Goal: Task Accomplishment & Management: Use online tool/utility

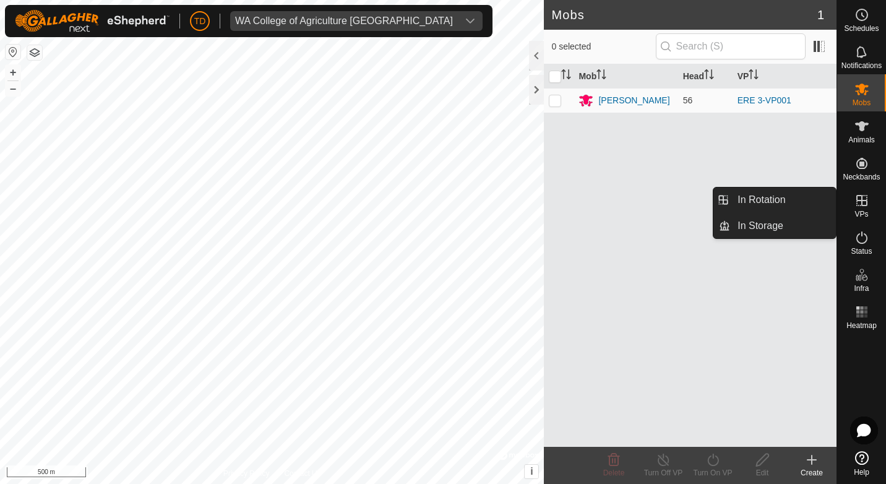
click at [860, 209] on es-virtualpaddocks-svg-icon at bounding box center [862, 201] width 22 height 20
click at [731, 195] on link "In Rotation" at bounding box center [783, 199] width 106 height 25
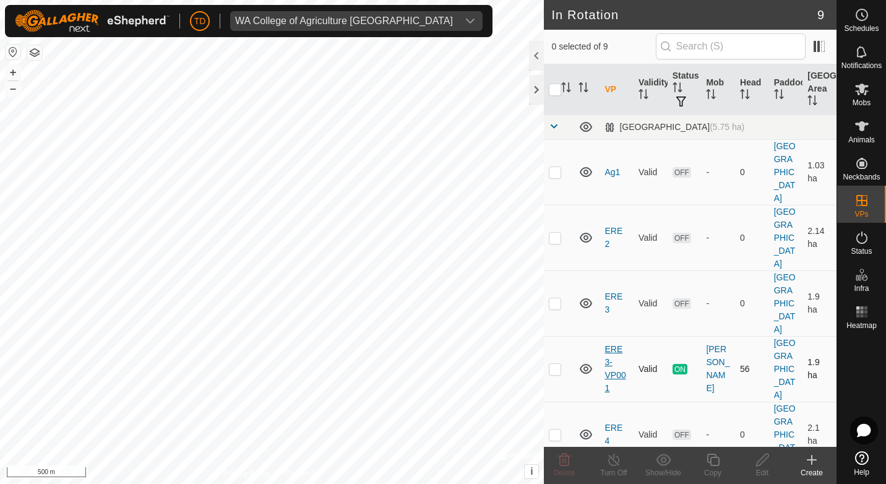
click at [611, 344] on link "ERE 3-VP001" at bounding box center [614, 368] width 21 height 49
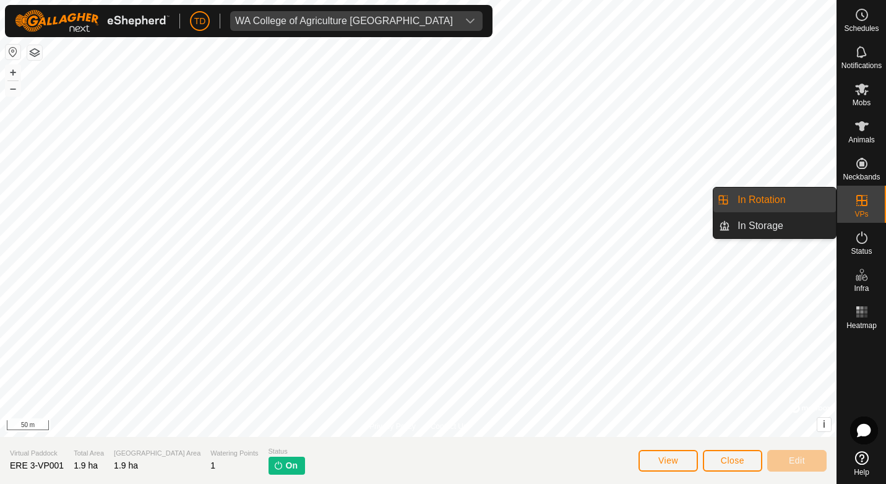
click at [765, 196] on link "In Rotation" at bounding box center [783, 199] width 106 height 25
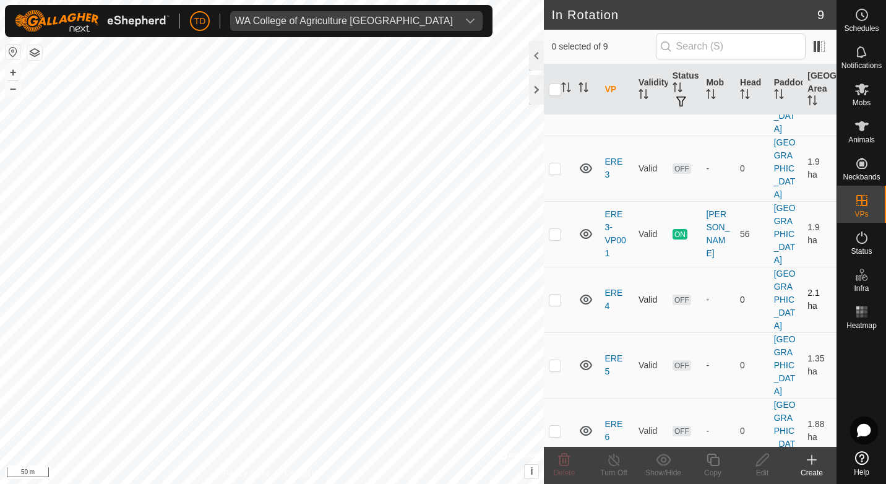
scroll to position [105, 0]
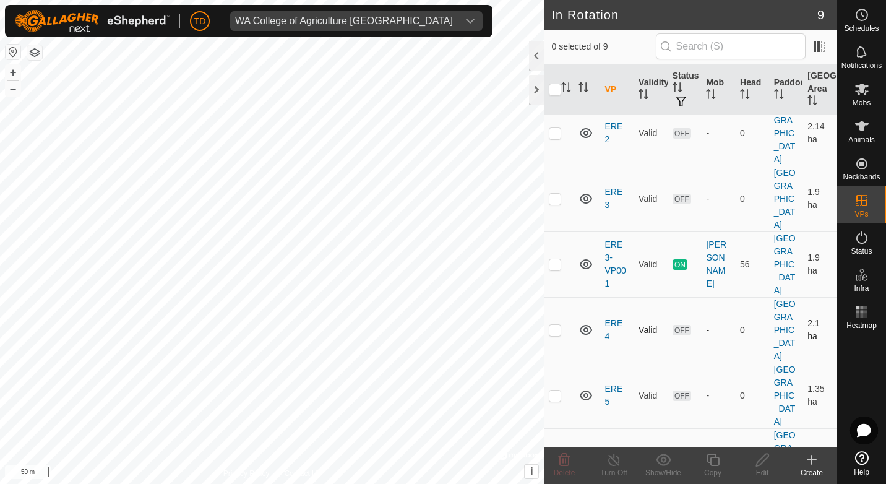
click at [559, 325] on p-checkbox at bounding box center [555, 330] width 12 height 10
checkbox input "true"
click at [718, 463] on icon at bounding box center [712, 459] width 15 height 15
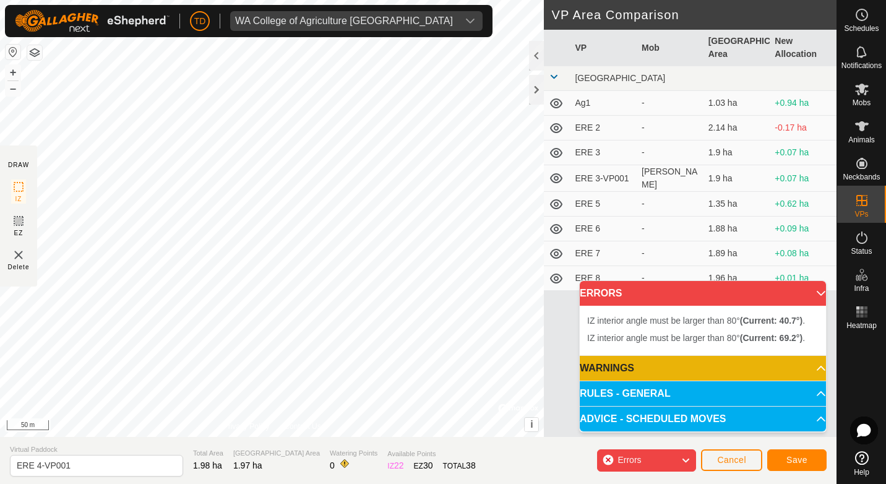
click at [90, 359] on div "IZ interior angle must be larger than 80° (Current: 69.2°) . + – ⇧ i © Mapbox ,…" at bounding box center [272, 218] width 544 height 437
drag, startPoint x: 95, startPoint y: 359, endPoint x: 107, endPoint y: 306, distance: 54.5
click at [107, 306] on div "IZ interior angle must be larger than 80° (Current: 26.9°) ." at bounding box center [199, 309] width 187 height 11
click at [110, 324] on div "IZ interior angle must be larger than 80° (Current: 26.9°) . + – ⇧ i © Mapbox ,…" at bounding box center [272, 218] width 544 height 437
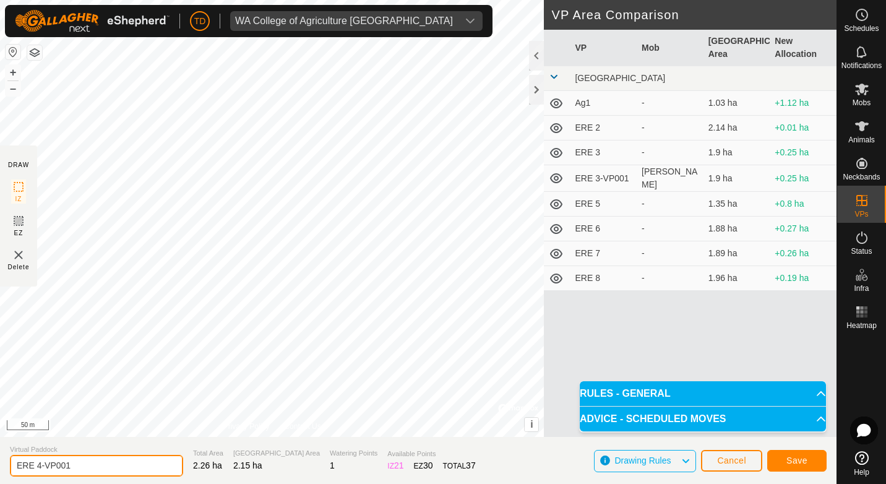
click at [68, 468] on input "ERE 4-VP001" at bounding box center [96, 466] width 173 height 22
type input "ERE 4-1"
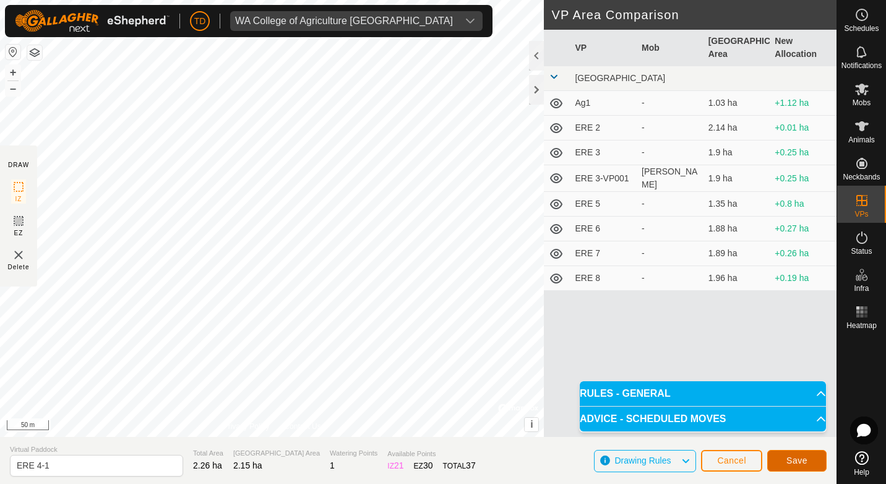
click at [802, 461] on span "Save" at bounding box center [796, 460] width 21 height 10
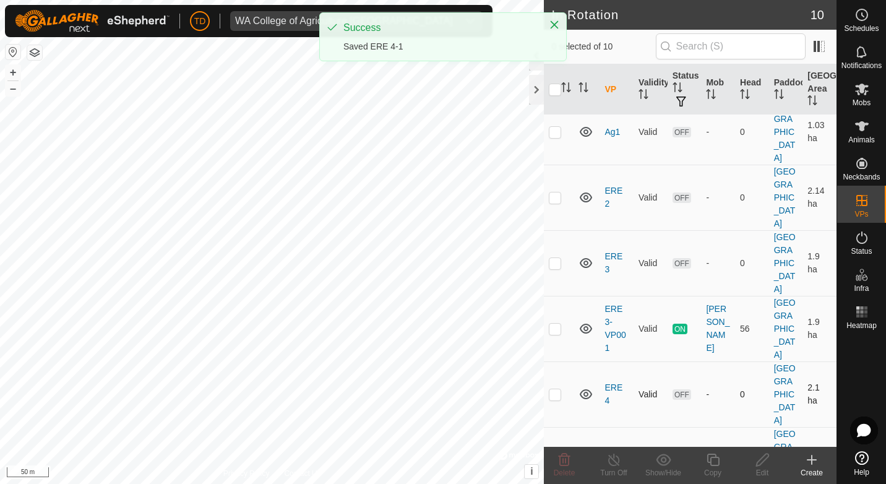
scroll to position [62, 0]
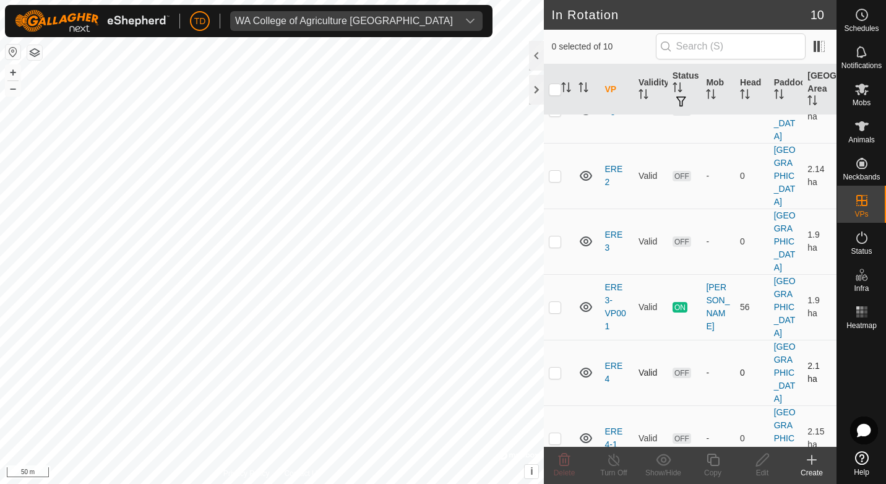
click at [556, 368] on p-checkbox at bounding box center [555, 373] width 12 height 10
checkbox input "true"
click at [557, 462] on icon at bounding box center [564, 459] width 15 height 15
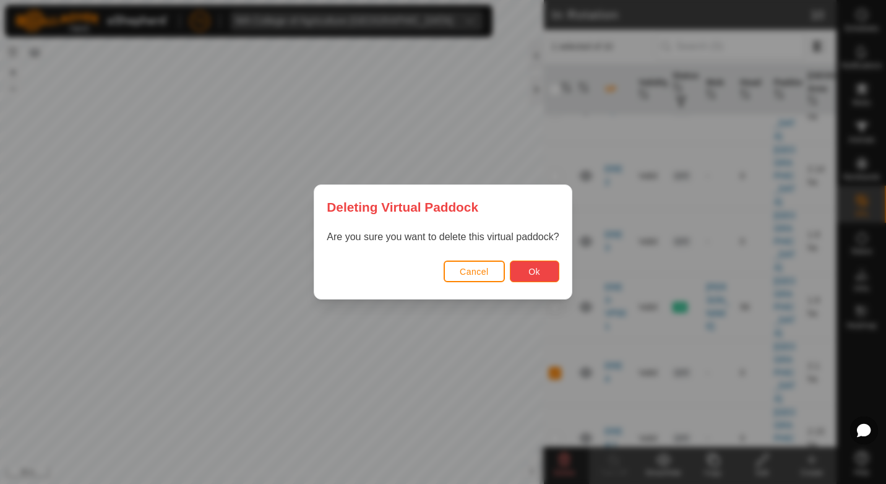
click at [542, 271] on button "Ok" at bounding box center [534, 271] width 49 height 22
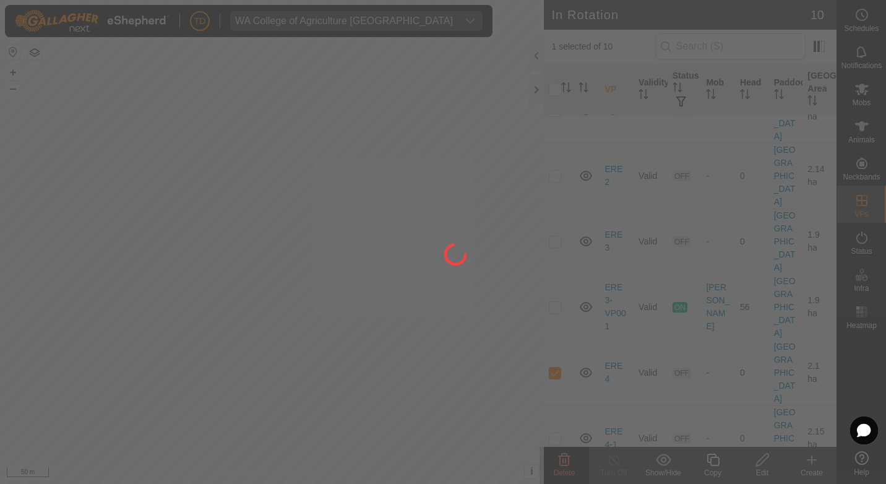
checkbox input "false"
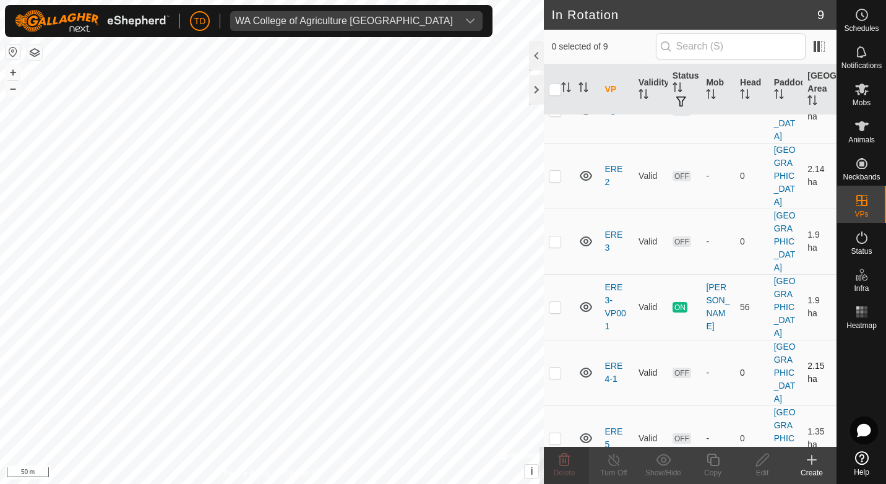
click at [553, 368] on p-checkbox at bounding box center [555, 373] width 12 height 10
checkbox input "true"
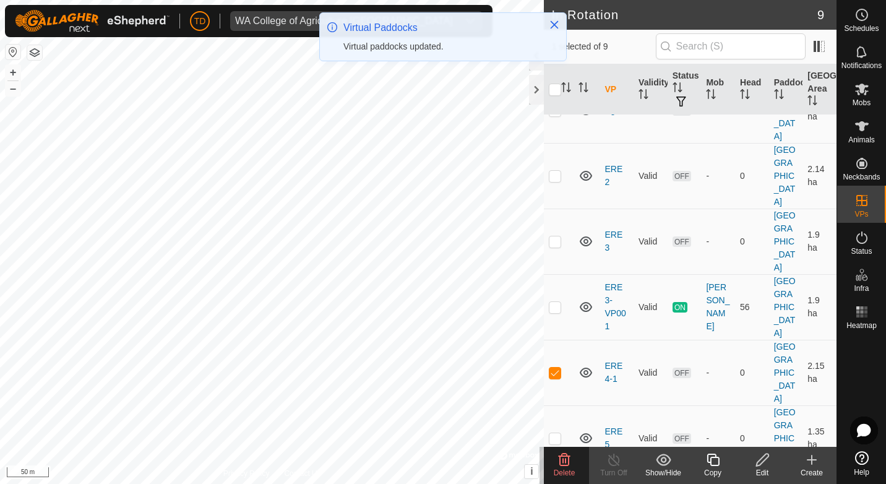
click at [757, 465] on icon at bounding box center [762, 459] width 15 height 15
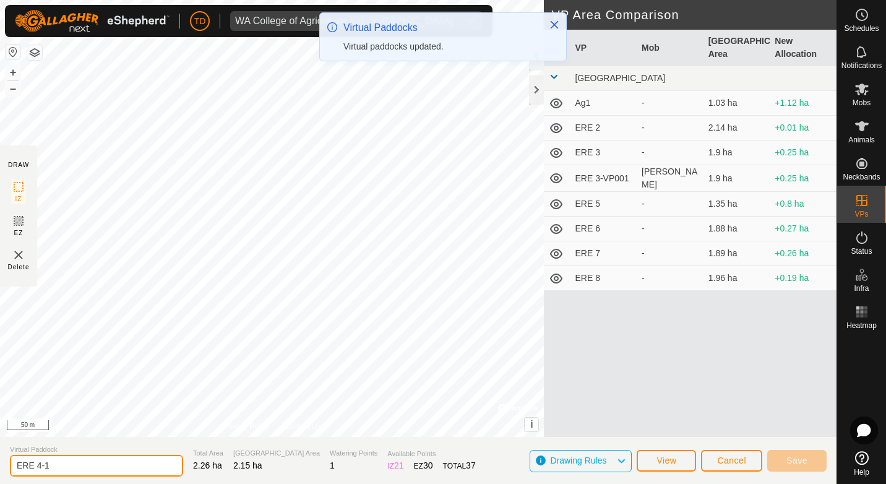
click at [62, 467] on input "ERE 4-1" at bounding box center [96, 466] width 173 height 22
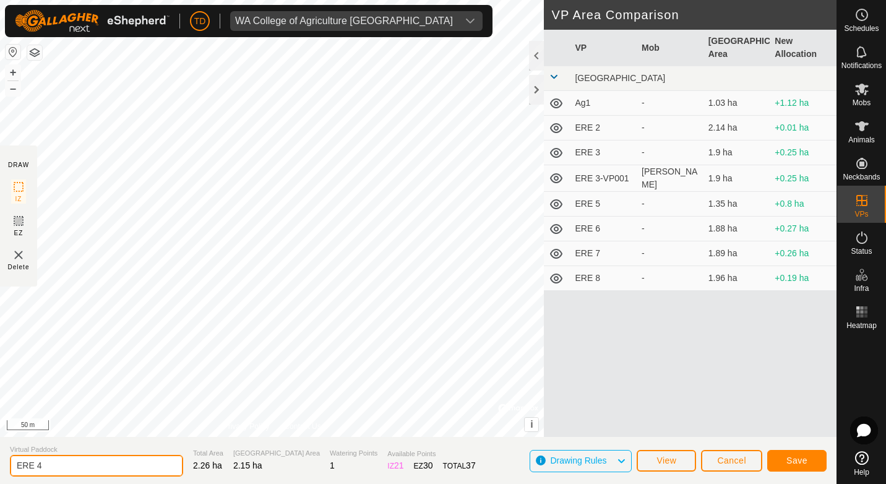
type input "ERE 4"
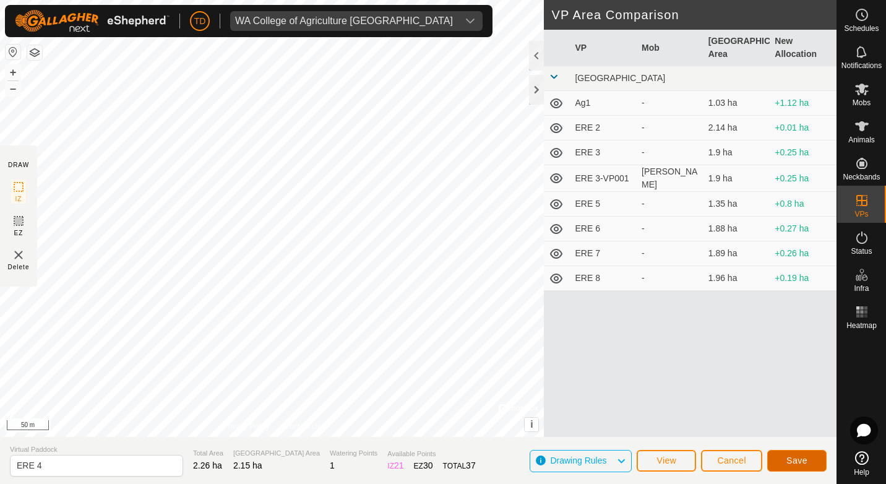
click at [796, 453] on button "Save" at bounding box center [796, 461] width 59 height 22
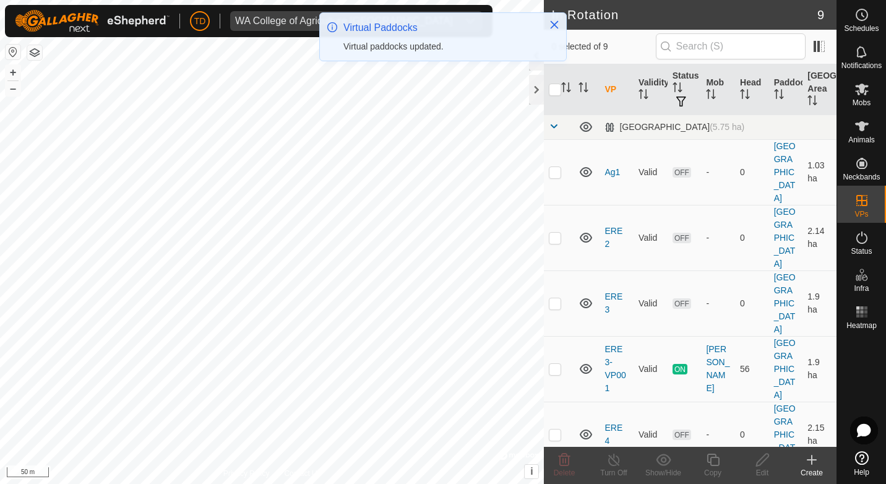
click at [556, 429] on p-checkbox at bounding box center [555, 434] width 12 height 10
checkbox input "true"
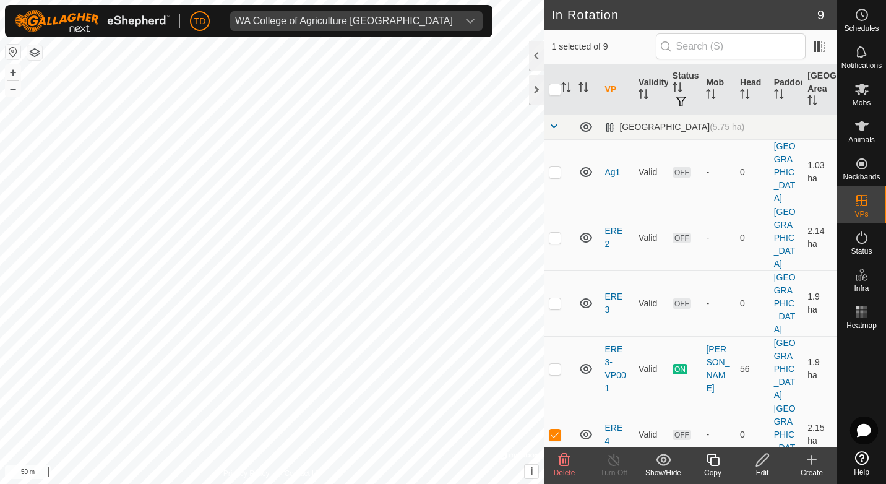
click at [762, 463] on icon at bounding box center [762, 460] width 12 height 12
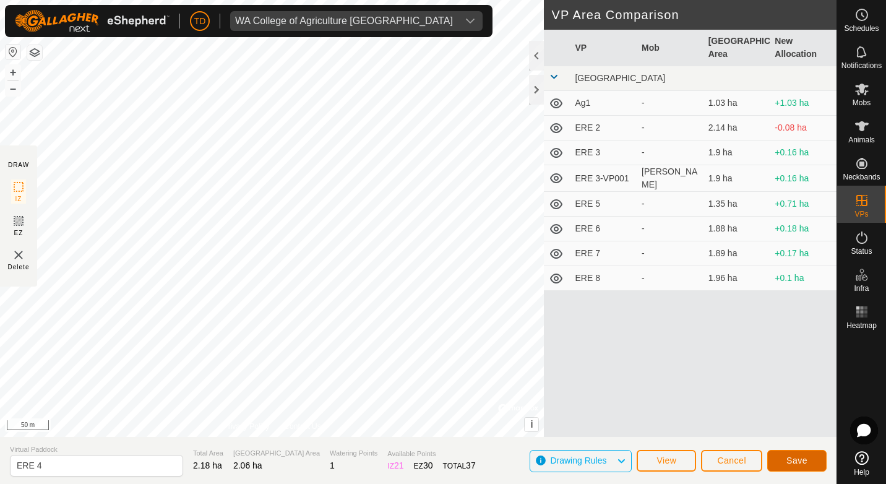
click at [810, 468] on button "Save" at bounding box center [796, 461] width 59 height 22
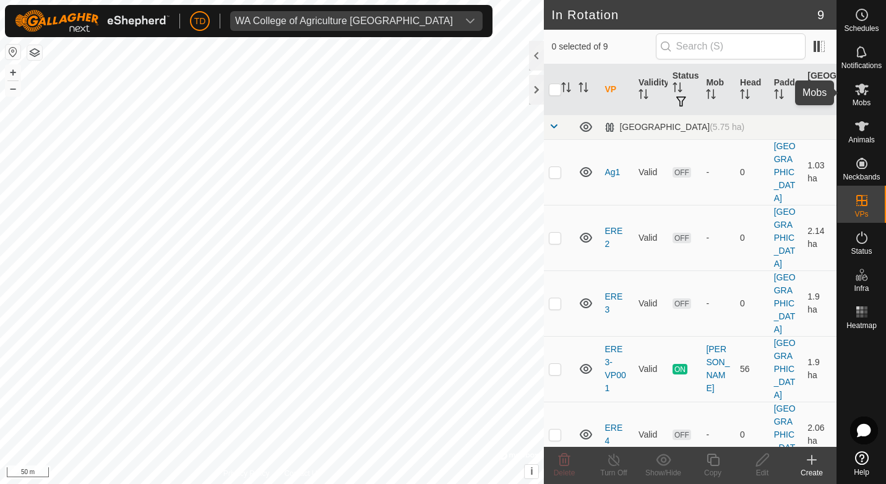
click at [859, 92] on icon at bounding box center [861, 89] width 15 height 15
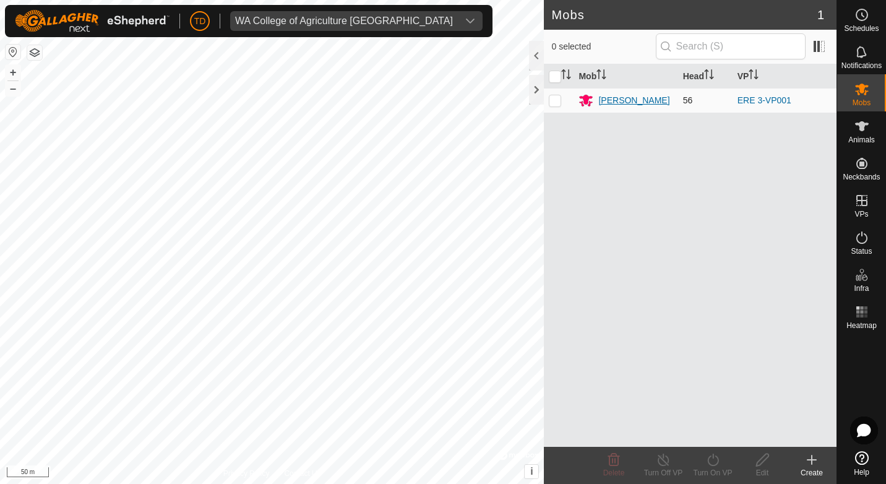
click at [625, 100] on div "[PERSON_NAME]" at bounding box center [633, 100] width 71 height 13
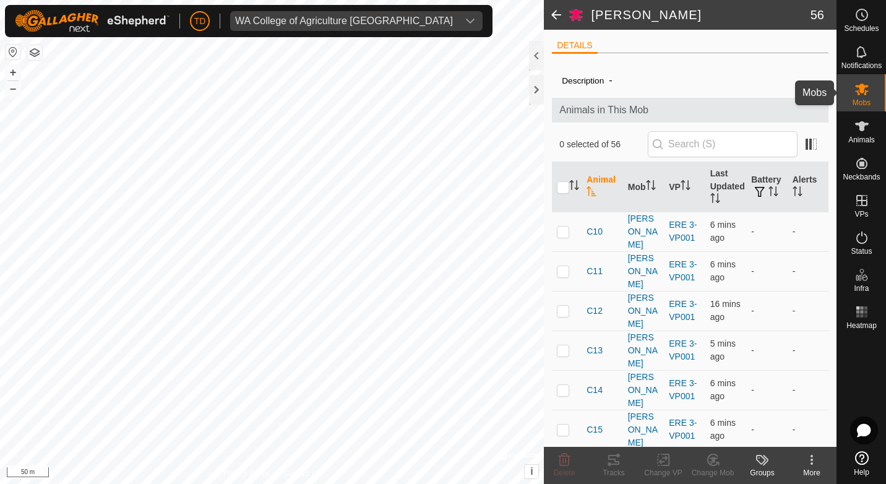
click at [862, 92] on icon at bounding box center [862, 90] width 14 height 12
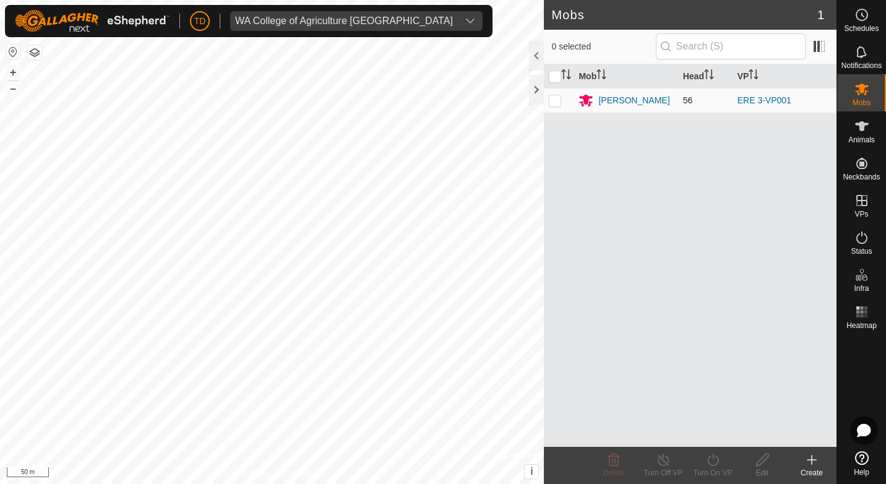
click at [557, 101] on p-checkbox at bounding box center [555, 100] width 12 height 10
checkbox input "true"
click at [715, 457] on icon at bounding box center [712, 459] width 15 height 15
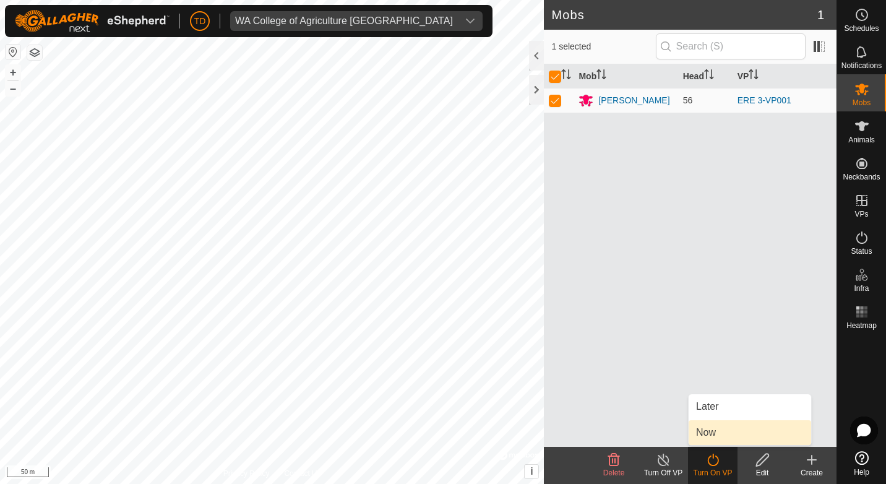
click at [715, 434] on link "Now" at bounding box center [750, 432] width 123 height 25
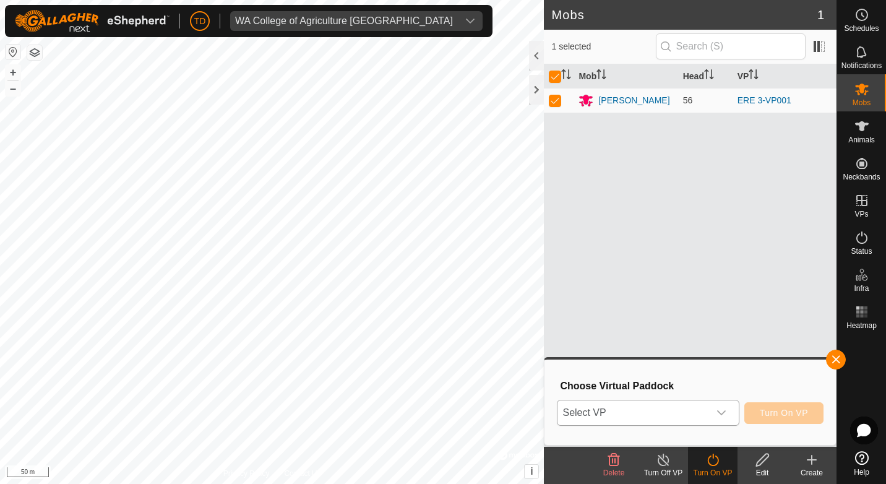
click at [608, 418] on span "Select VP" at bounding box center [632, 412] width 151 height 25
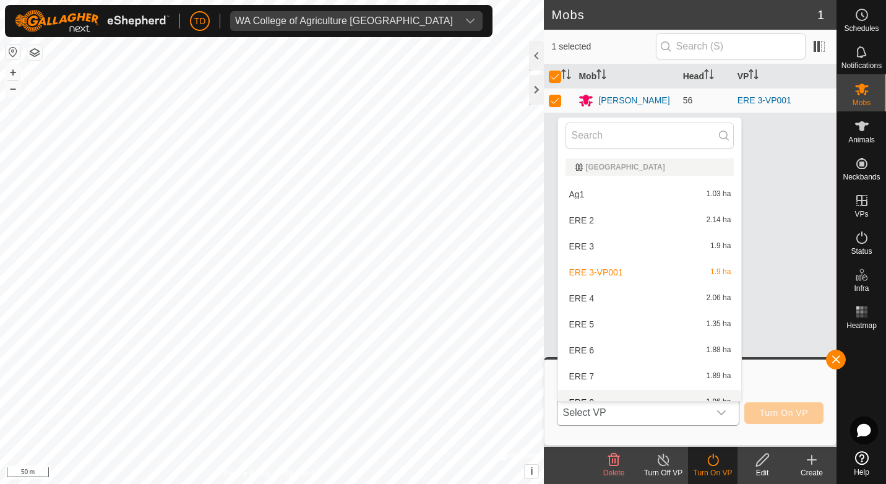
scroll to position [14, 0]
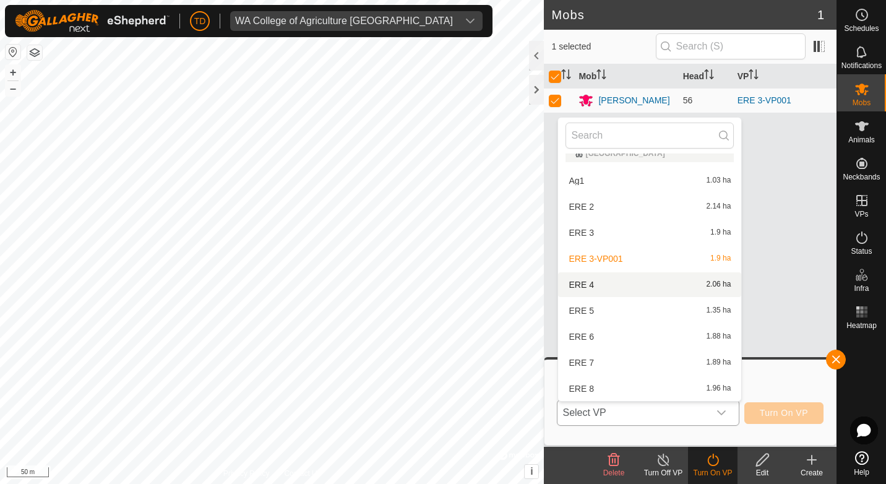
click at [595, 282] on li "ERE 4 2.06 ha" at bounding box center [649, 284] width 183 height 25
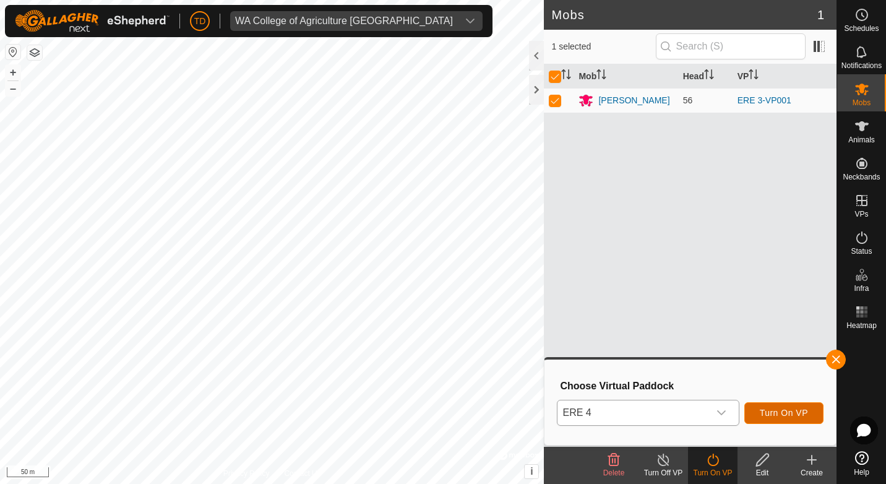
click at [778, 412] on span "Turn On VP" at bounding box center [784, 413] width 48 height 10
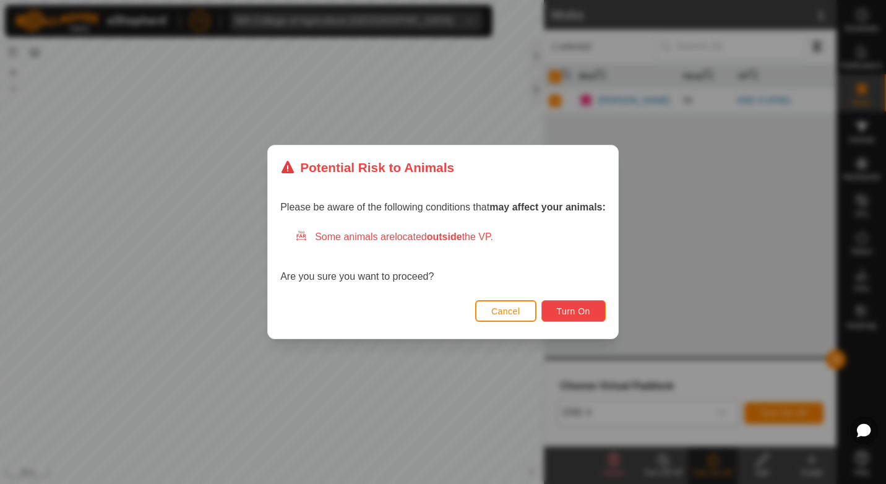
click at [577, 312] on span "Turn On" at bounding box center [573, 311] width 33 height 10
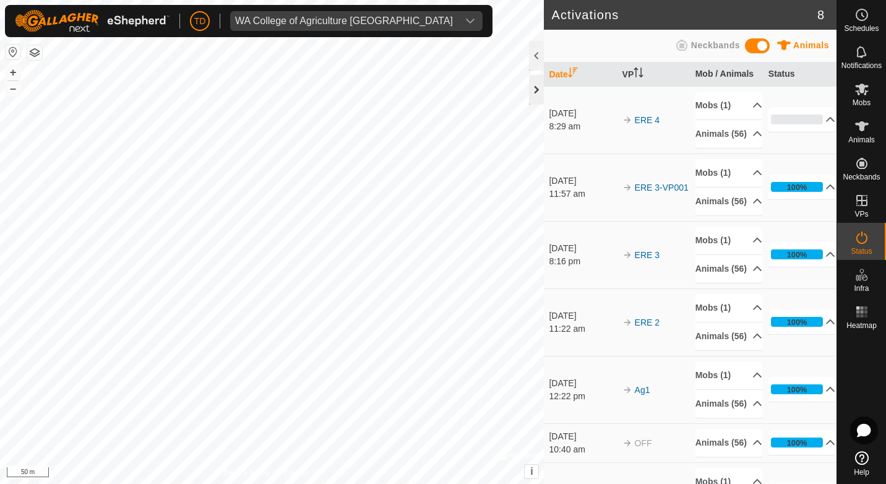
click at [539, 90] on div at bounding box center [536, 90] width 15 height 30
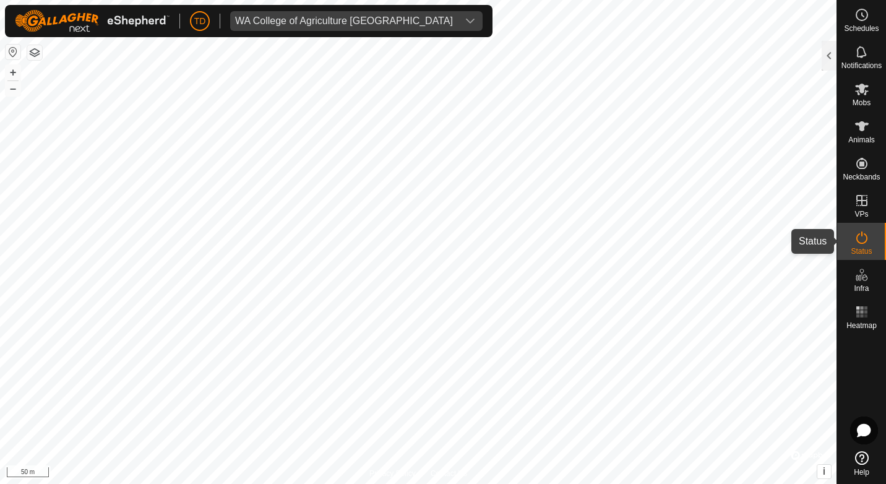
click at [862, 243] on icon at bounding box center [861, 237] width 15 height 15
click at [834, 46] on div at bounding box center [829, 56] width 15 height 30
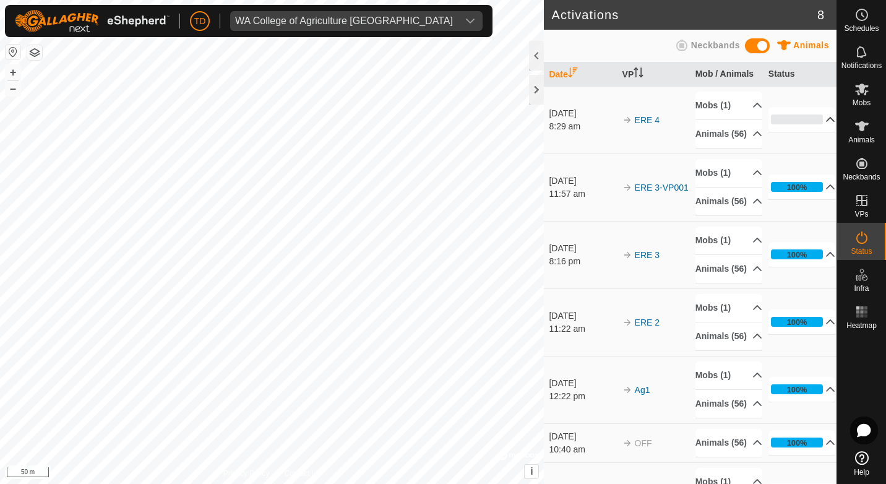
click at [814, 128] on p-accordion-header "0%" at bounding box center [801, 119] width 67 height 25
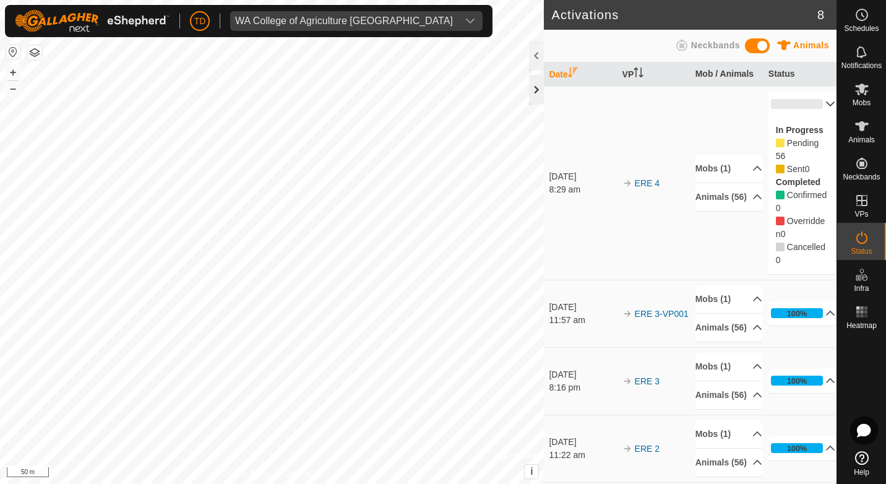
click at [535, 81] on div at bounding box center [536, 90] width 15 height 30
